Goal: Task Accomplishment & Management: Manage account settings

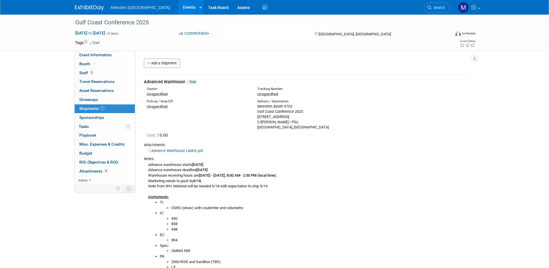
click at [78, 11] on div "Metrohm USA Events Add Event Bulk Upload Events Shareable Event Boards Recently…" at bounding box center [275, 7] width 400 height 14
click at [92, 7] on img at bounding box center [89, 8] width 29 height 6
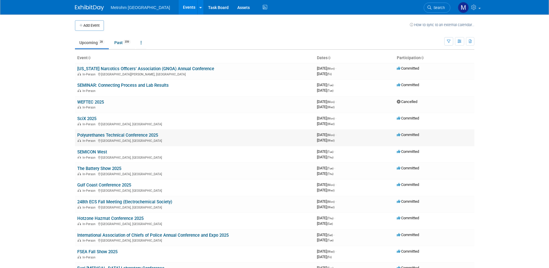
click at [96, 134] on link "Polyurethanes Technical Conference 2025" at bounding box center [117, 134] width 81 height 5
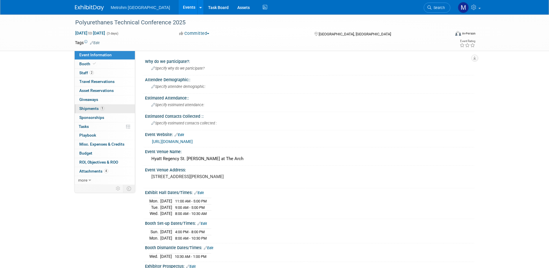
click at [110, 108] on link "1 Shipments 1" at bounding box center [105, 108] width 60 height 9
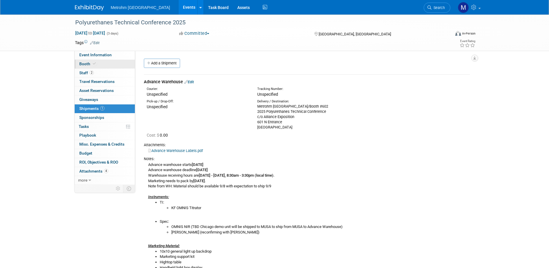
click at [98, 66] on link "Booth" at bounding box center [105, 64] width 60 height 9
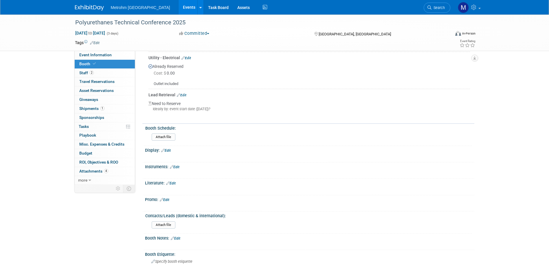
scroll to position [232, 0]
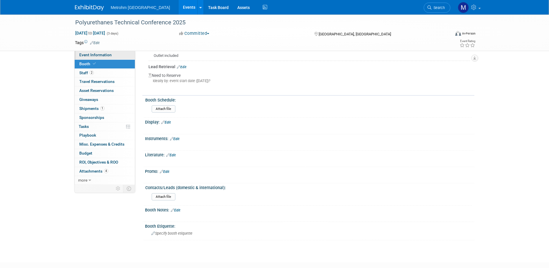
click at [101, 53] on span "Event Information" at bounding box center [95, 54] width 32 height 5
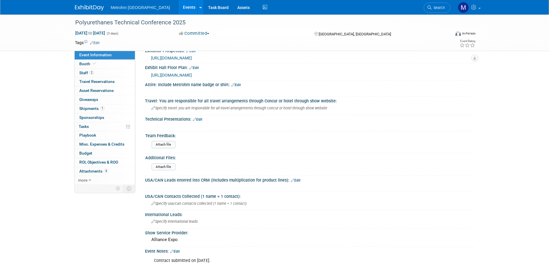
scroll to position [348, 0]
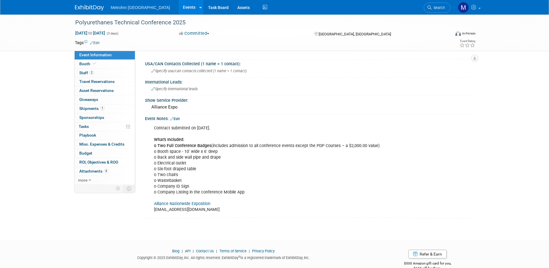
click at [175, 204] on link "Alliance Nationwide Exposition" at bounding box center [182, 203] width 56 height 5
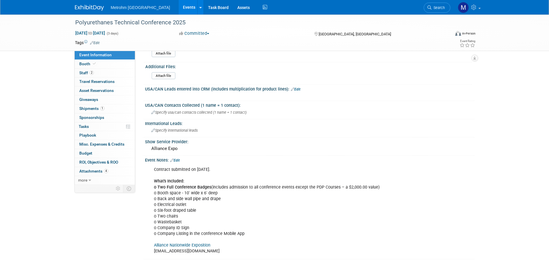
scroll to position [261, 0]
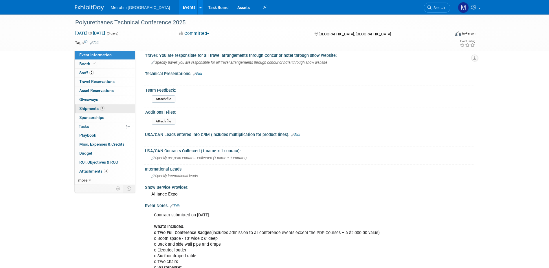
click at [105, 105] on link "1 Shipments 1" at bounding box center [105, 108] width 60 height 9
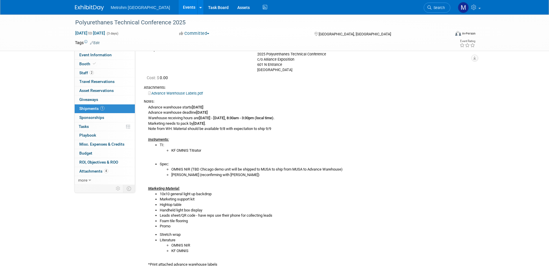
scroll to position [58, 0]
click at [108, 63] on link "Booth" at bounding box center [105, 64] width 60 height 9
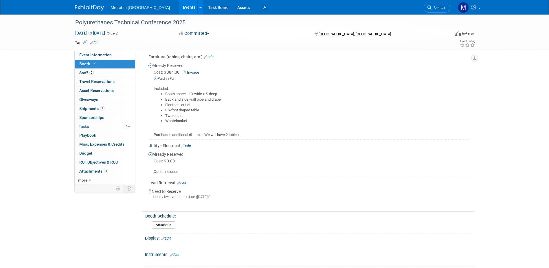
scroll to position [87, 0]
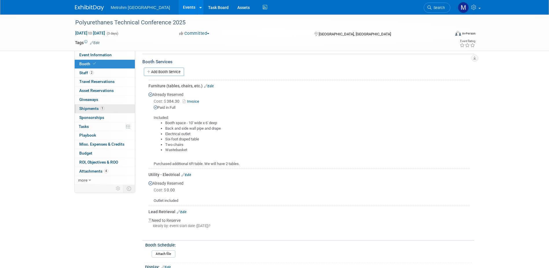
click at [108, 107] on link "1 Shipments 1" at bounding box center [105, 108] width 60 height 9
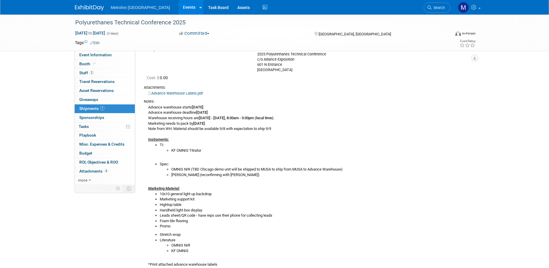
scroll to position [58, 0]
click at [97, 65] on link "Booth" at bounding box center [105, 64] width 60 height 9
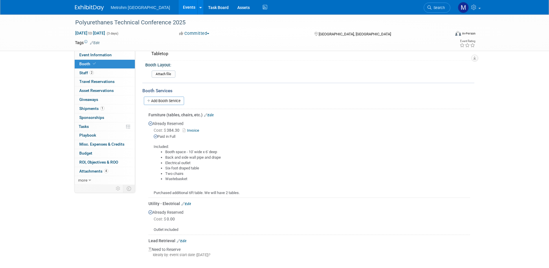
click at [191, 131] on link "Invoice" at bounding box center [192, 130] width 19 height 4
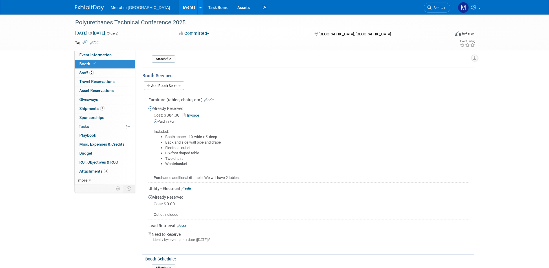
scroll to position [29, 0]
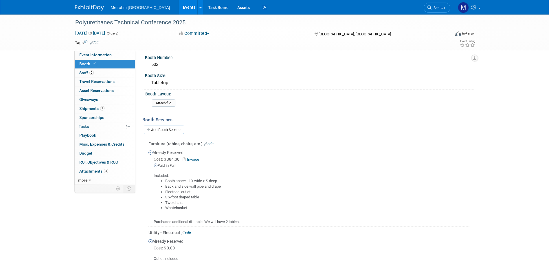
click at [210, 144] on link "Edit" at bounding box center [209, 144] width 10 height 4
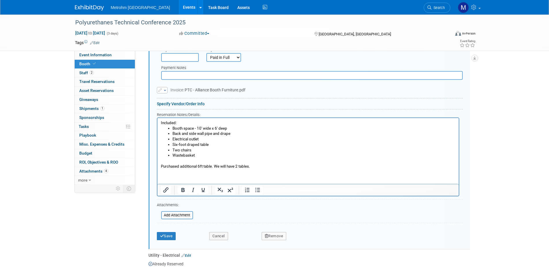
scroll to position [217, 0]
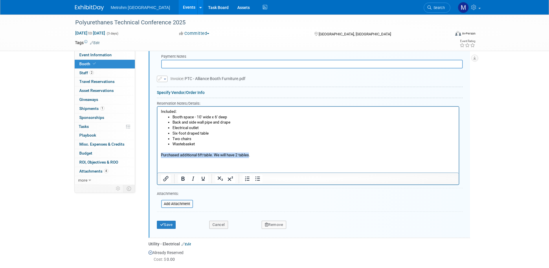
drag, startPoint x: 250, startPoint y: 153, endPoint x: 306, endPoint y: 263, distance: 123.3
click at [157, 156] on html "Included: Booth space - 10' wide x 6' deep  Back and side wall pipe and drape E…" at bounding box center [307, 131] width 301 height 51
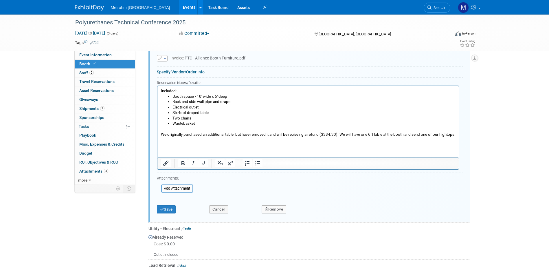
scroll to position [246, 0]
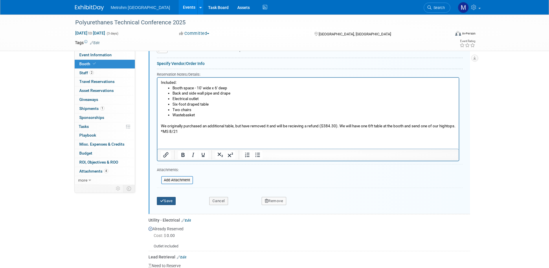
click at [160, 200] on icon "submit" at bounding box center [162, 201] width 4 height 4
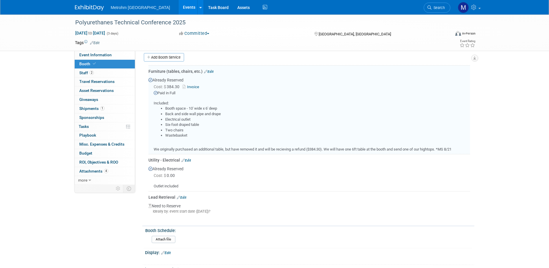
scroll to position [101, 0]
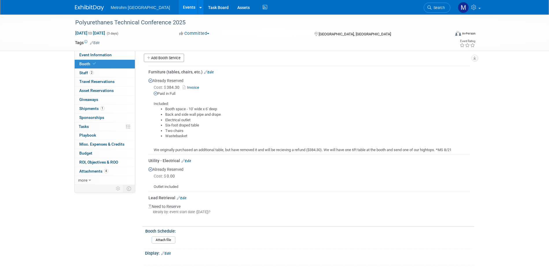
click at [210, 72] on link "Edit" at bounding box center [209, 72] width 10 height 4
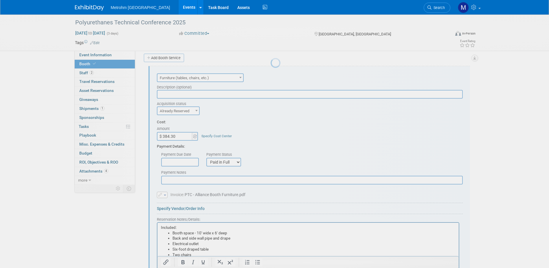
scroll to position [0, 0]
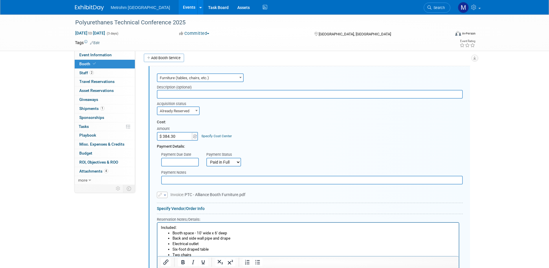
click at [231, 162] on select "Not Paid Yet Partially Paid Paid in Full" at bounding box center [223, 162] width 35 height 9
click at [178, 138] on input "$ 384.30" at bounding box center [175, 136] width 36 height 9
type input "$"
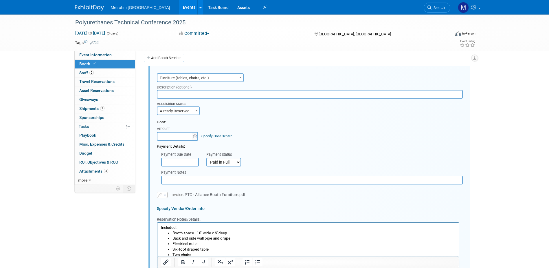
type input "$ 0.00"
click at [236, 118] on form "Audio / Video Carpet / Flooring Catering / Food / Beverage Floral / Decorative …" at bounding box center [310, 207] width 306 height 271
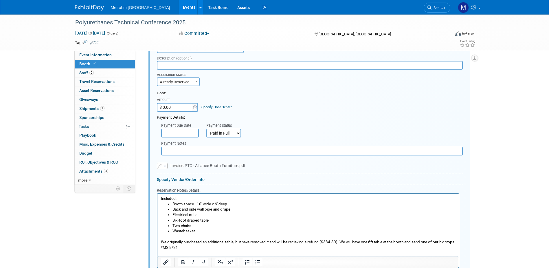
click at [164, 165] on button "button" at bounding box center [162, 165] width 11 height 6
click at [172, 182] on link "Remove attachment" at bounding box center [186, 182] width 58 height 8
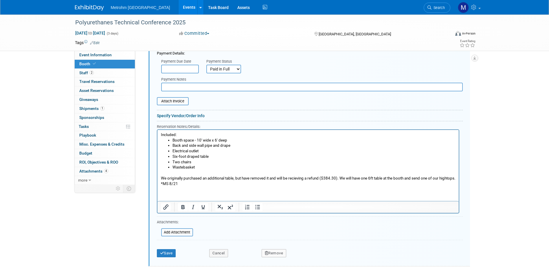
scroll to position [275, 0]
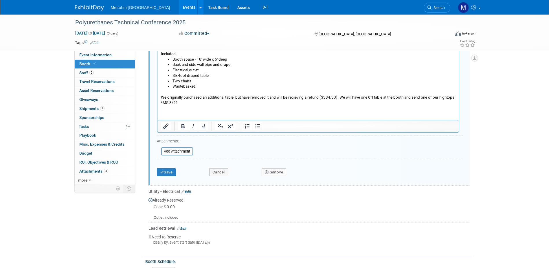
click at [165, 176] on div "Save Cancel Remove" at bounding box center [310, 170] width 306 height 18
click at [165, 174] on button "Save" at bounding box center [166, 172] width 19 height 8
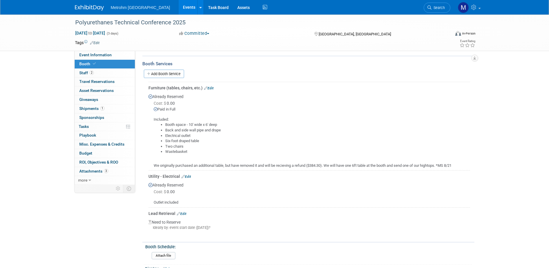
scroll to position [72, 0]
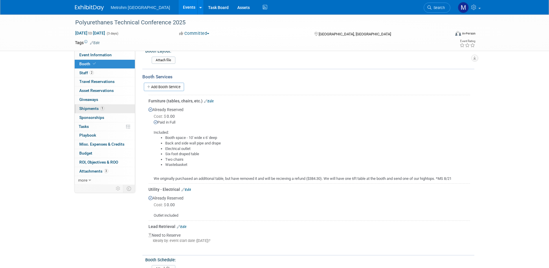
click at [101, 108] on span "1" at bounding box center [102, 108] width 4 height 4
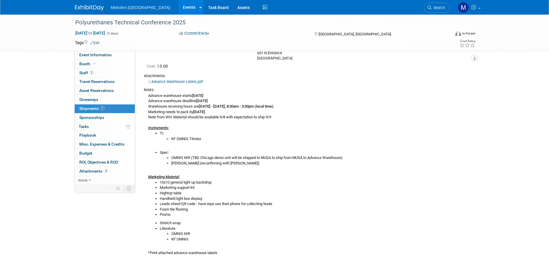
scroll to position [126, 0]
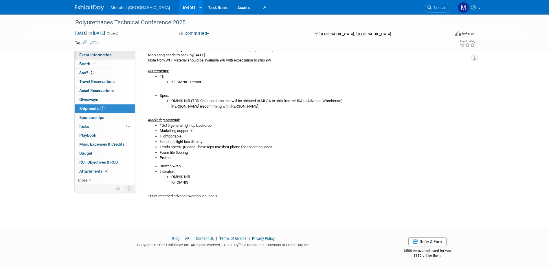
drag, startPoint x: 97, startPoint y: 55, endPoint x: 101, endPoint y: 59, distance: 5.9
click at [97, 55] on span "Event Information" at bounding box center [95, 54] width 32 height 5
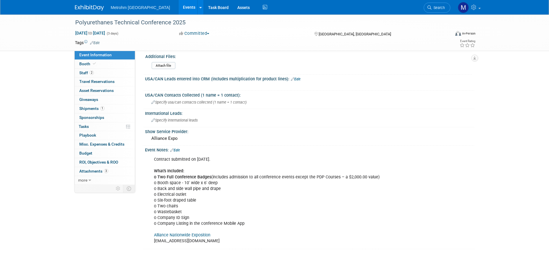
scroll to position [359, 0]
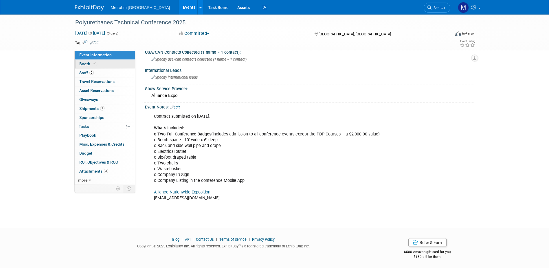
click at [105, 63] on link "Booth" at bounding box center [105, 64] width 60 height 9
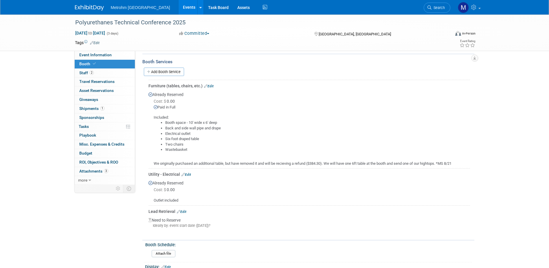
scroll to position [29, 0]
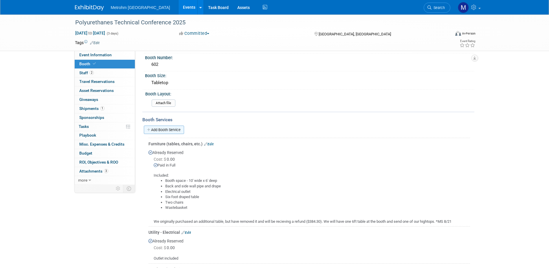
click at [169, 128] on link "Add Booth Service" at bounding box center [164, 129] width 40 height 8
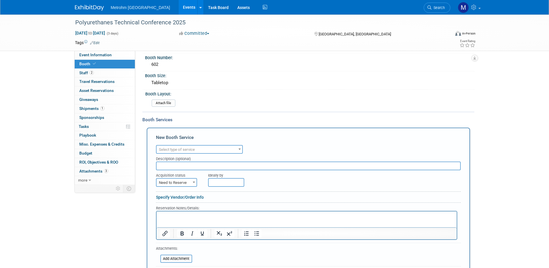
scroll to position [0, 0]
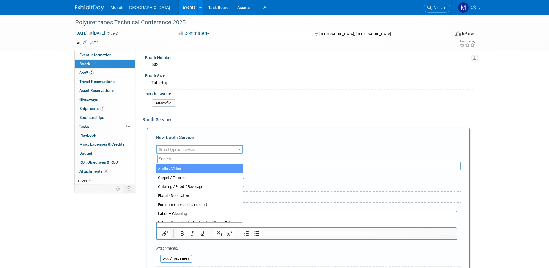
click at [205, 150] on span "Select type of service" at bounding box center [200, 149] width 86 height 8
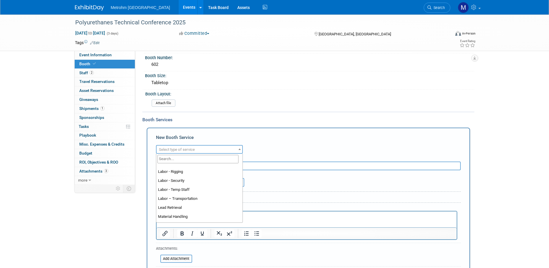
scroll to position [116, 0]
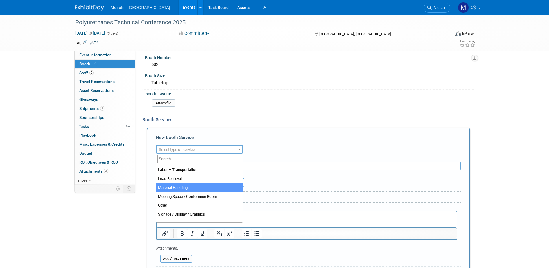
select select "10"
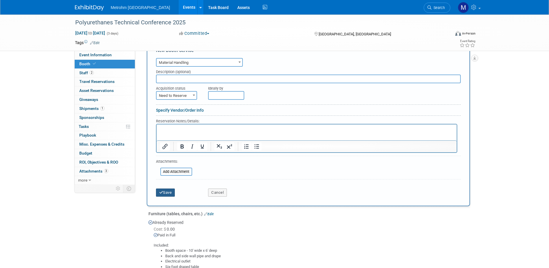
click at [171, 192] on button "Save" at bounding box center [165, 192] width 19 height 8
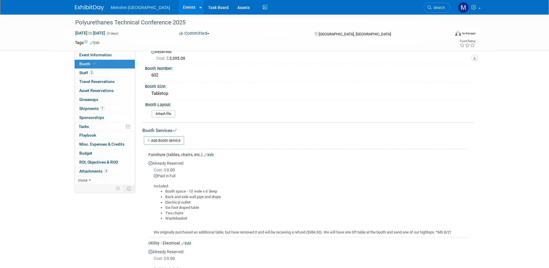
scroll to position [0, 0]
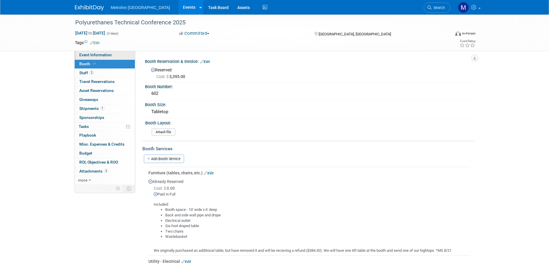
click at [107, 56] on span "Event Information" at bounding box center [95, 54] width 32 height 5
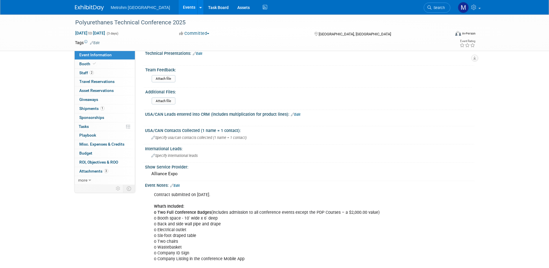
scroll to position [348, 0]
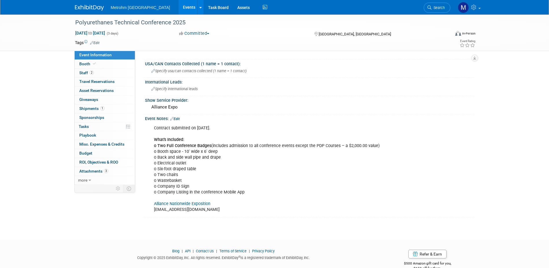
click at [193, 201] on link "Alliance Nationwide Exposition" at bounding box center [182, 203] width 56 height 5
click at [85, 10] on img at bounding box center [89, 8] width 29 height 6
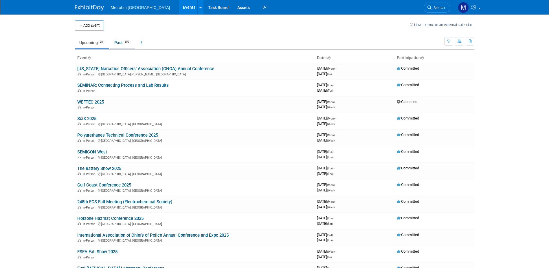
click at [115, 44] on link "Past 359" at bounding box center [122, 42] width 25 height 11
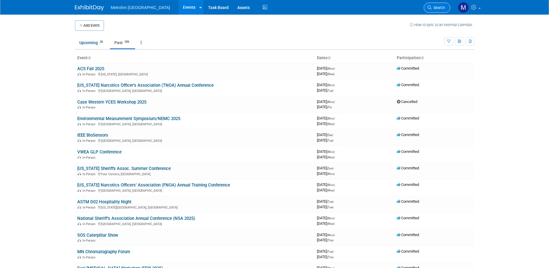
click at [446, 8] on link "Search" at bounding box center [437, 8] width 27 height 10
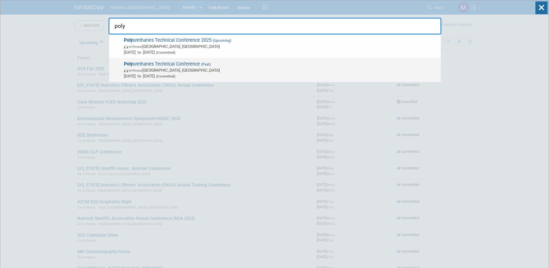
type input "poly"
click at [229, 72] on span "In-Person Atlanta, GA" at bounding box center [281, 70] width 314 height 6
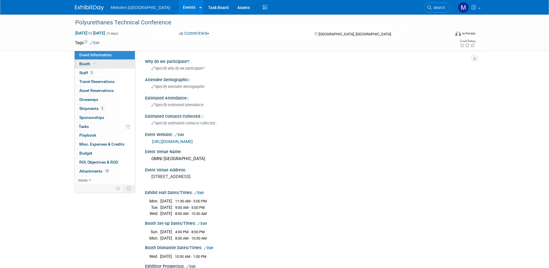
click at [110, 65] on link "Booth" at bounding box center [105, 64] width 60 height 9
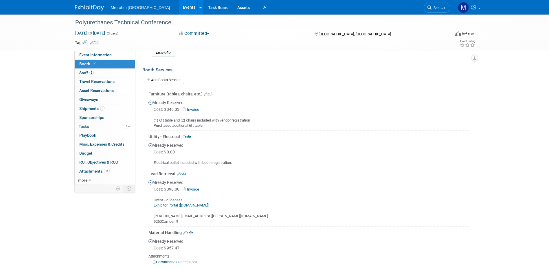
scroll to position [87, 0]
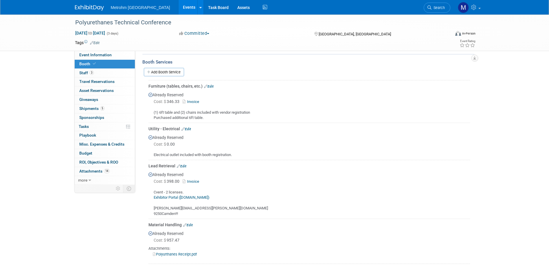
click at [193, 180] on link "Invoice" at bounding box center [192, 181] width 19 height 4
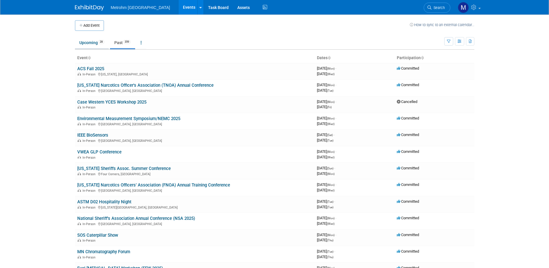
click at [83, 42] on link "Upcoming 28" at bounding box center [92, 42] width 34 height 11
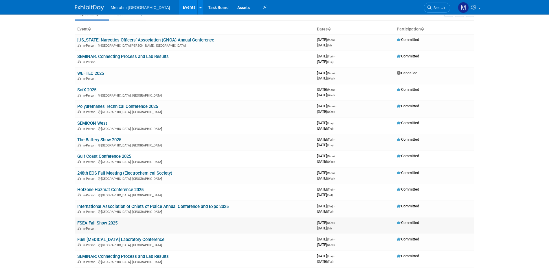
scroll to position [29, 0]
click at [113, 141] on link "The Battery Show 2025" at bounding box center [99, 139] width 44 height 5
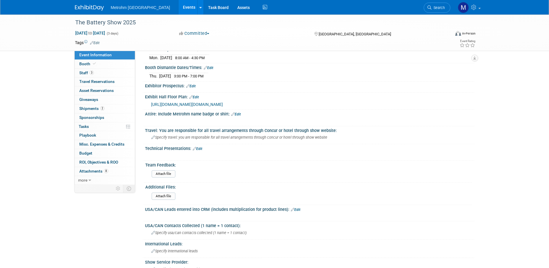
scroll to position [87, 0]
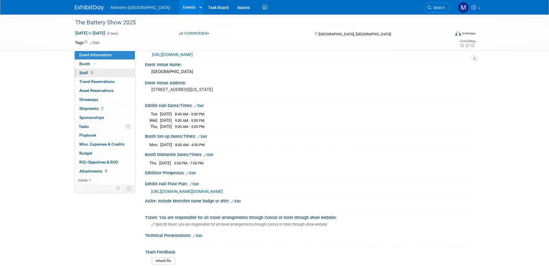
click at [89, 71] on span "3" at bounding box center [91, 72] width 4 height 4
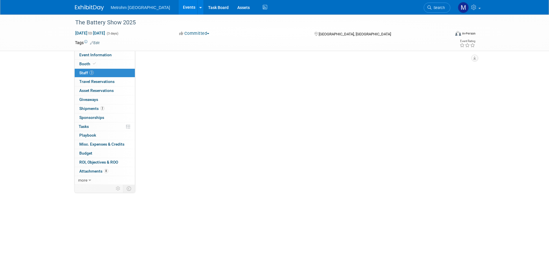
scroll to position [0, 0]
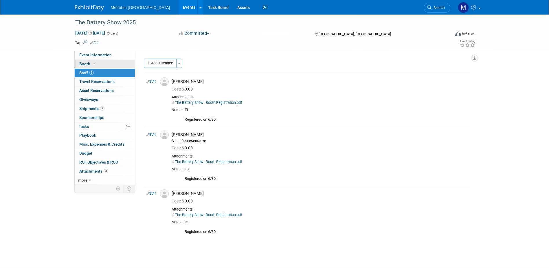
click at [100, 67] on link "Booth" at bounding box center [105, 64] width 60 height 9
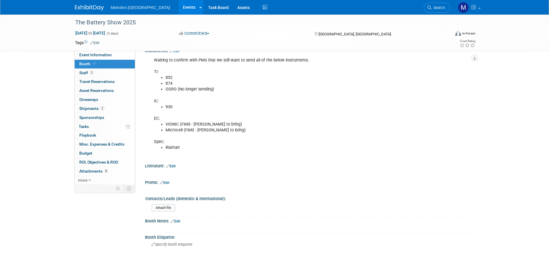
scroll to position [319, 0]
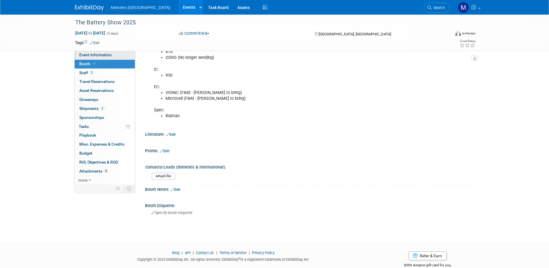
click at [78, 55] on link "Event Information" at bounding box center [105, 55] width 60 height 9
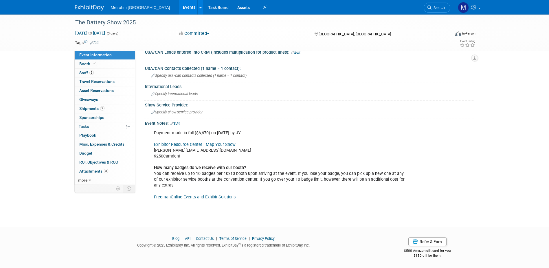
scroll to position [335, 0]
click at [197, 145] on link "Exhibitor Resource Center | Map Your Show" at bounding box center [195, 144] width 82 height 5
click at [88, 61] on link "Booth" at bounding box center [105, 64] width 60 height 9
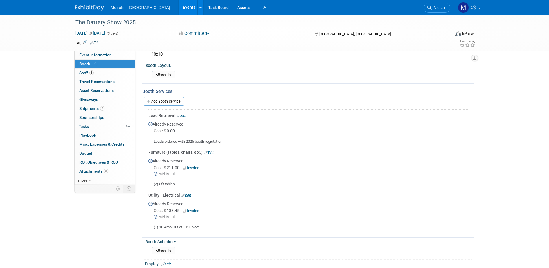
scroll to position [58, 0]
click at [182, 113] on link "Edit" at bounding box center [182, 115] width 10 height 4
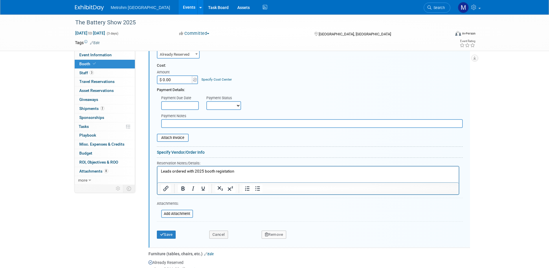
scroll to position [159, 0]
click at [239, 171] on p "Leads ordered with 2025 booth registation" at bounding box center [308, 170] width 295 height 6
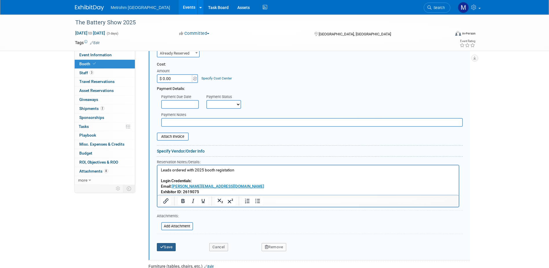
click at [170, 245] on button "Save" at bounding box center [166, 247] width 19 height 8
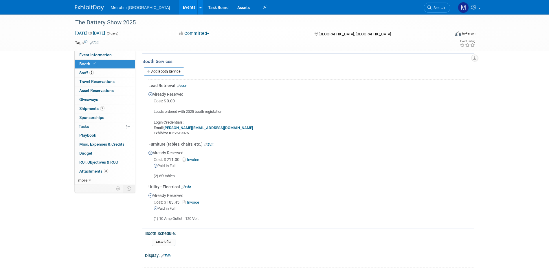
scroll to position [87, 0]
click at [186, 86] on link "Edit" at bounding box center [182, 86] width 10 height 4
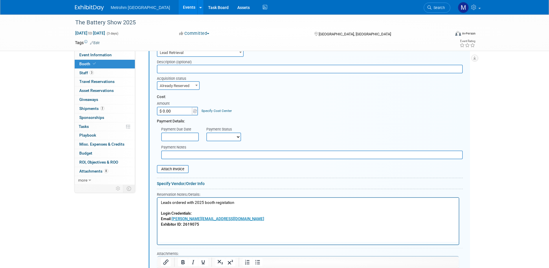
scroll to position [159, 0]
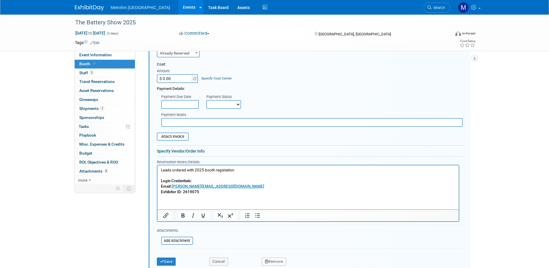
click at [246, 173] on p "Leads ordered with 2025 booth registation Login Credentials: Email: joanne.yam@…" at bounding box center [308, 180] width 295 height 27
click at [242, 171] on p "Leads ordered with 2025 booth registation Login Credentials: Email: joanne.yam@…" at bounding box center [308, 180] width 295 height 27
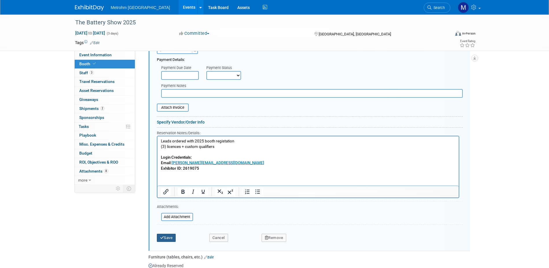
click at [169, 238] on button "Save" at bounding box center [166, 237] width 19 height 8
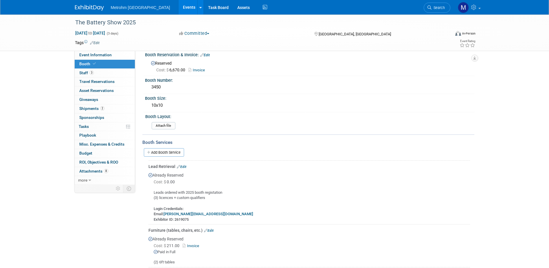
scroll to position [0, 0]
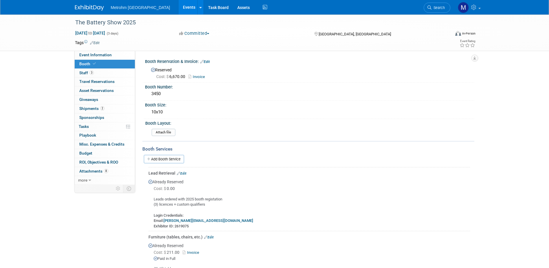
click at [182, 171] on link "Edit" at bounding box center [182, 173] width 10 height 4
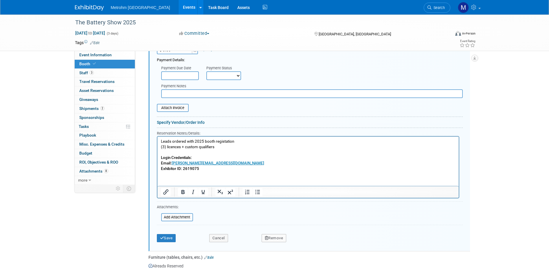
scroll to position [188, 0]
click at [231, 151] on p "Leads ordered with 2025 booth registation (3) licences + custom qualifiers Logi…" at bounding box center [308, 154] width 295 height 32
click at [228, 156] on p "Leads ordered with 2025 booth registation (3) licences + custom qualifiers Logi…" at bounding box center [308, 154] width 295 height 32
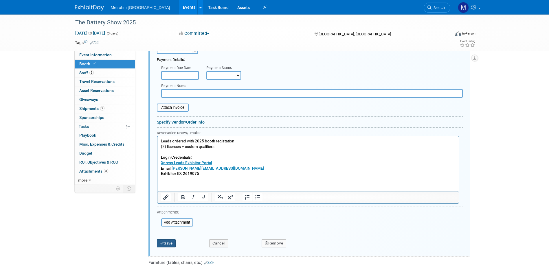
click at [174, 241] on button "Save" at bounding box center [166, 243] width 19 height 8
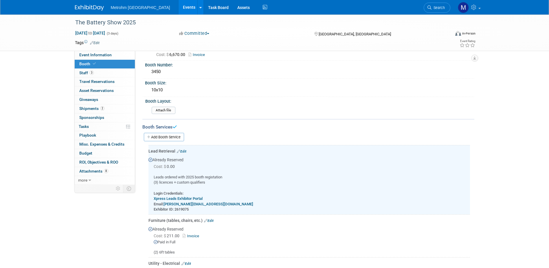
scroll to position [14, 0]
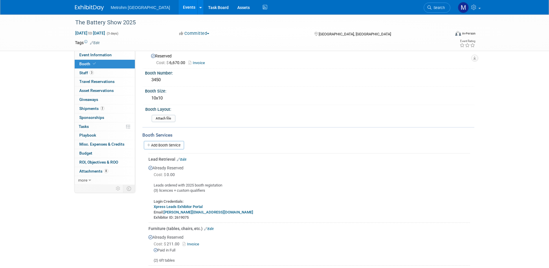
click at [185, 159] on link "Edit" at bounding box center [182, 159] width 10 height 4
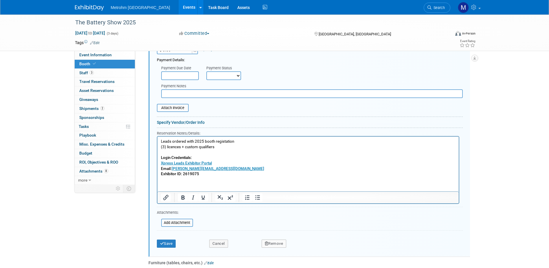
scroll to position [188, 0]
click at [234, 147] on p "Leads ordered with 2025 booth registation (3) licences + custom qualifiers Logi…" at bounding box center [308, 157] width 295 height 38
click at [249, 176] on html "Leads ordered with 2025 booth registation (3) licences + custom qualifiers Logi…" at bounding box center [307, 156] width 301 height 40
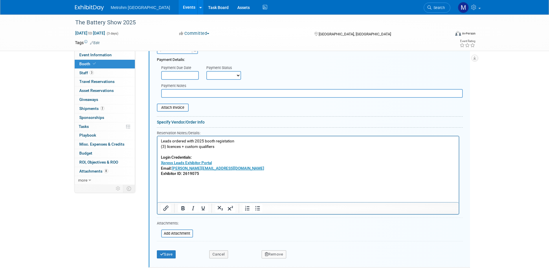
click at [160, 147] on body "Leads ordered with 2025 booth registation (3) licences + custom qualifiers Logi…" at bounding box center [307, 162] width 295 height 49
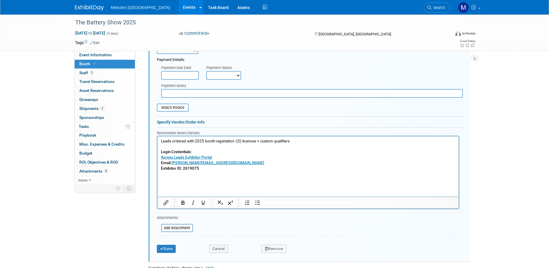
click at [300, 140] on p "Leads ordered with 2025 booth registation - (3) licences + custom qualifiers Lo…" at bounding box center [308, 154] width 295 height 32
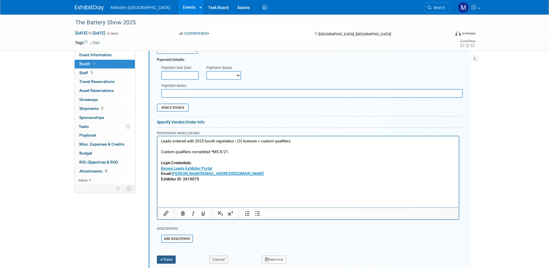
click at [162, 258] on icon "submit" at bounding box center [162, 259] width 4 height 4
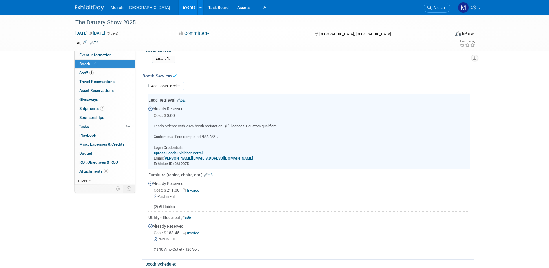
scroll to position [43, 0]
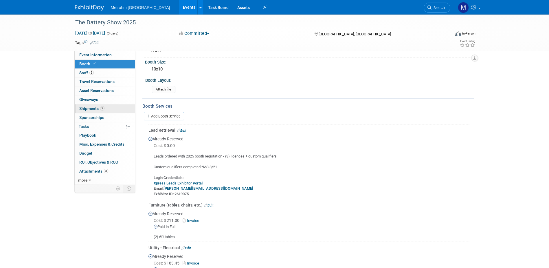
click at [96, 105] on link "2 Shipments 2" at bounding box center [105, 108] width 60 height 9
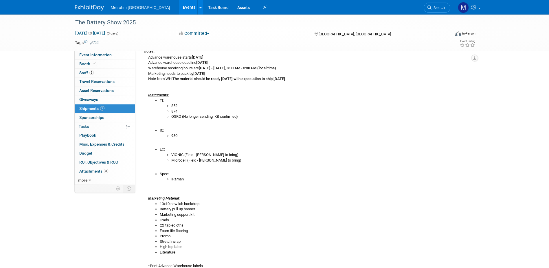
scroll to position [116, 0]
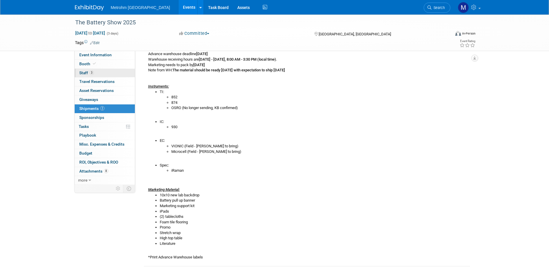
click at [96, 69] on link "3 Staff 3" at bounding box center [105, 73] width 60 height 9
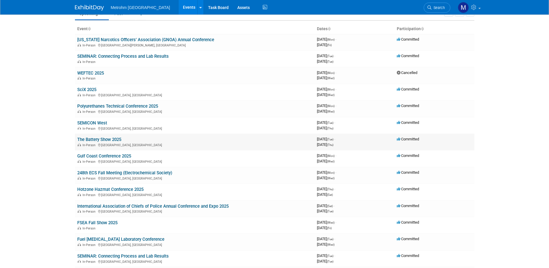
click at [109, 138] on link "The Battery Show 2025" at bounding box center [99, 139] width 44 height 5
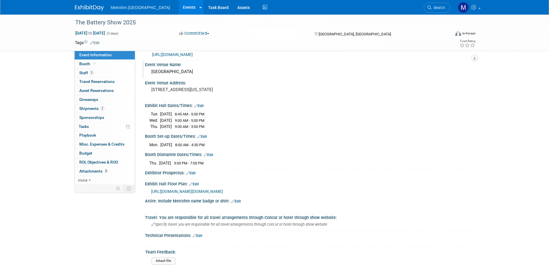
scroll to position [116, 0]
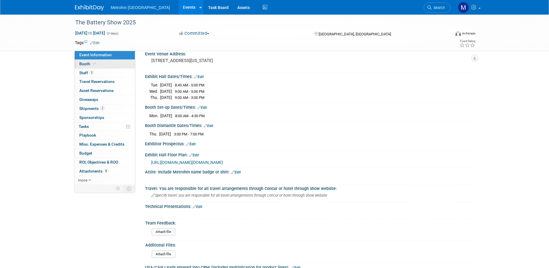
click at [92, 64] on span at bounding box center [94, 63] width 5 height 4
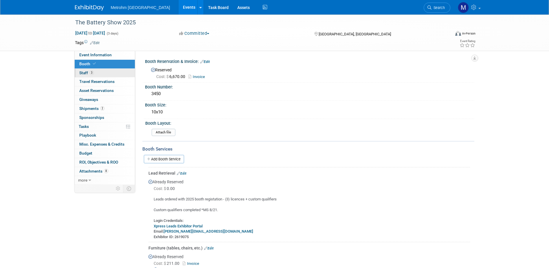
click at [94, 72] on link "3 Staff 3" at bounding box center [105, 73] width 60 height 9
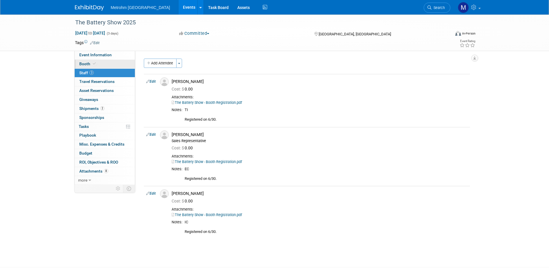
click at [93, 64] on icon at bounding box center [94, 63] width 3 height 3
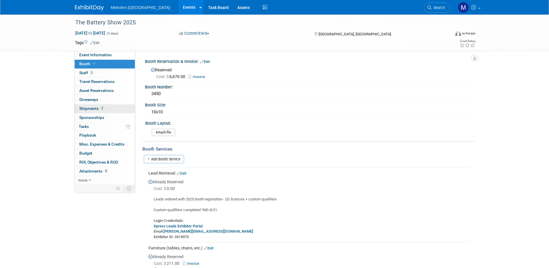
click at [113, 105] on link "2 Shipments 2" at bounding box center [105, 108] width 60 height 9
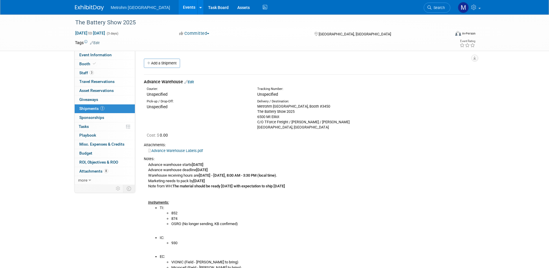
click at [192, 83] on link "Edit" at bounding box center [189, 82] width 10 height 4
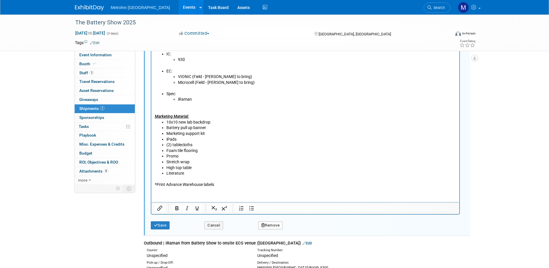
scroll to position [327, 0]
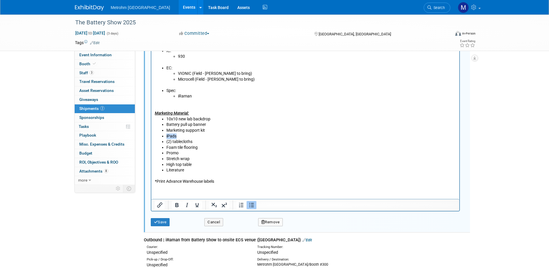
drag, startPoint x: 177, startPoint y: 137, endPoint x: 166, endPoint y: 136, distance: 11.3
click at [166, 136] on li "iPads" at bounding box center [311, 137] width 290 height 6
click at [301, 142] on li "(2) tablecloths" at bounding box center [311, 142] width 290 height 6
click at [167, 223] on button "Save" at bounding box center [160, 222] width 19 height 8
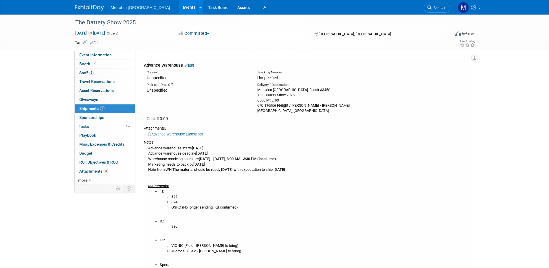
scroll to position [0, 0]
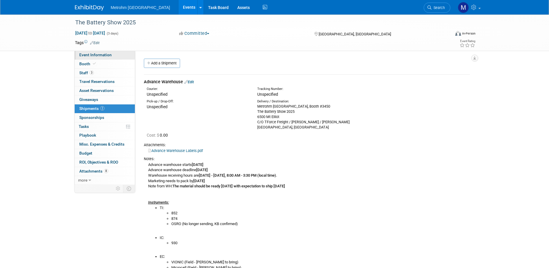
click at [107, 54] on span "Event Information" at bounding box center [95, 54] width 32 height 5
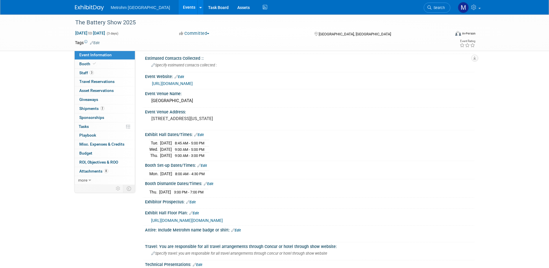
scroll to position [29, 0]
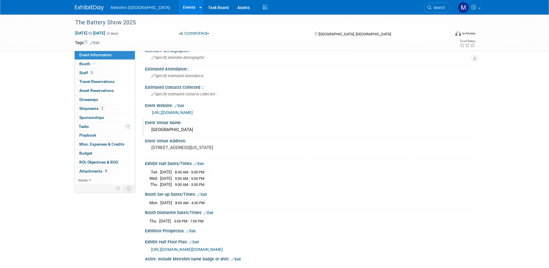
click at [165, 129] on div "[GEOGRAPHIC_DATA]" at bounding box center [309, 129] width 321 height 9
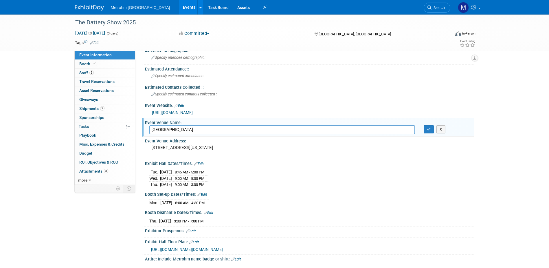
click at [165, 129] on input "[GEOGRAPHIC_DATA]" at bounding box center [282, 129] width 266 height 9
click at [186, 133] on input "[GEOGRAPHIC_DATA]" at bounding box center [282, 129] width 266 height 9
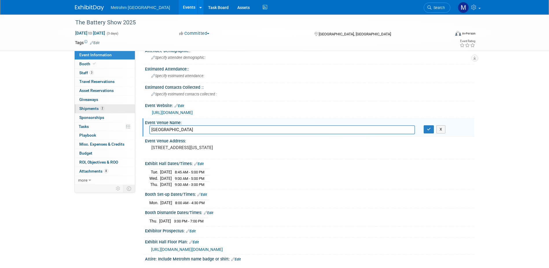
click at [95, 108] on span "Shipments 2" at bounding box center [91, 108] width 25 height 5
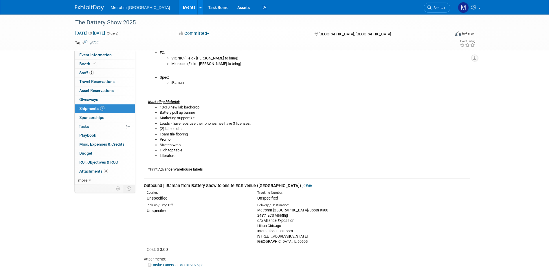
scroll to position [286, 0]
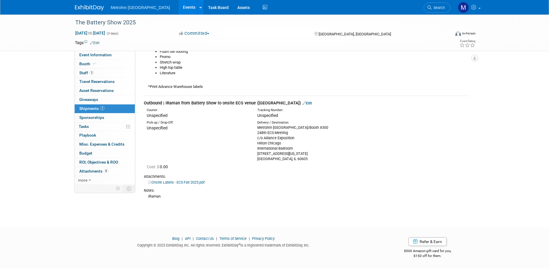
click at [303, 103] on link "Edit" at bounding box center [308, 103] width 10 height 4
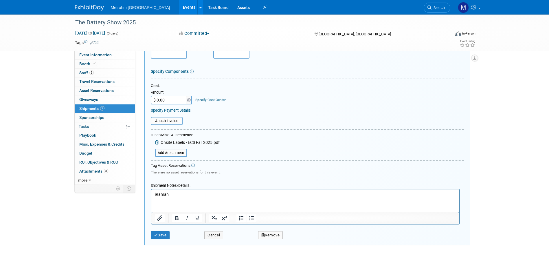
scroll to position [441, 0]
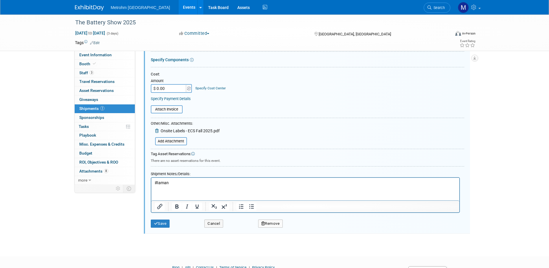
click at [178, 182] on p "iRaman" at bounding box center [305, 183] width 301 height 6
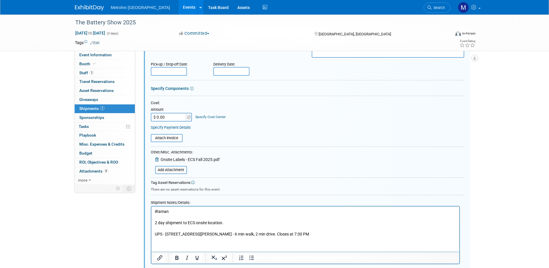
scroll to position [412, 0]
click at [154, 230] on html "iRaman 2 day shipment to ECS onsite location. UPS - [STREET_ADDRESS][PERSON_NAM…" at bounding box center [305, 221] width 308 height 31
click at [156, 235] on p "UPS - [STREET_ADDRESS][PERSON_NAME] - 6 min walk, 2 min drive. Closes at 7:30 PM" at bounding box center [305, 234] width 301 height 6
click at [181, 234] on p "Closest UPS - [STREET_ADDRESS][PERSON_NAME] - 6 min walk, 2 min drive. Closes a…" at bounding box center [305, 234] width 301 height 6
click at [262, 235] on p "Closest UPS - [STREET_ADDRESS][PERSON_NAME] - 6 min walk, 2 min drive. Closes a…" at bounding box center [305, 234] width 301 height 6
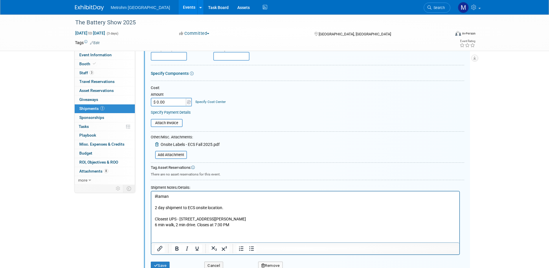
scroll to position [441, 0]
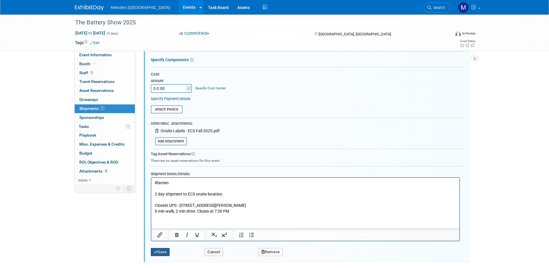
click at [162, 253] on button "Save" at bounding box center [160, 252] width 19 height 8
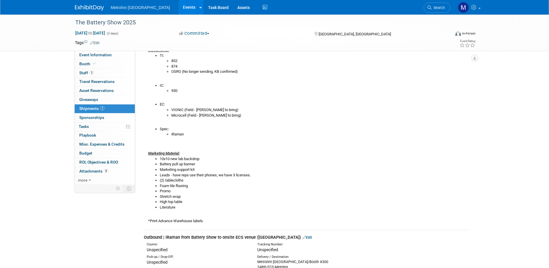
scroll to position [261, 0]
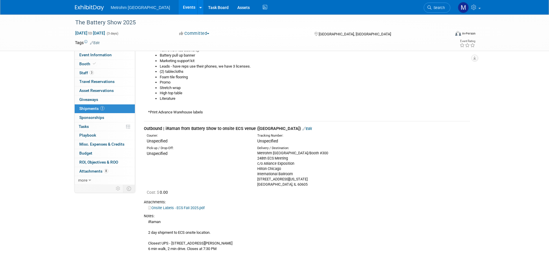
click at [184, 206] on link "Onsite Labels - ECS Fall 2025.pdf" at bounding box center [176, 207] width 56 height 4
click at [85, 56] on span "Event Information" at bounding box center [95, 54] width 32 height 5
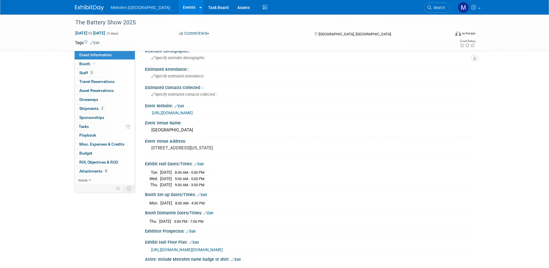
scroll to position [87, 0]
